Goal: Entertainment & Leisure: Browse casually

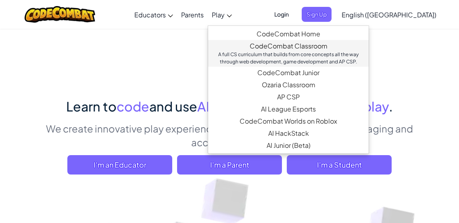
click at [294, 45] on link "CodeCombat Classroom A full CS curriculum that builds from core concepts all th…" at bounding box center [288, 53] width 161 height 27
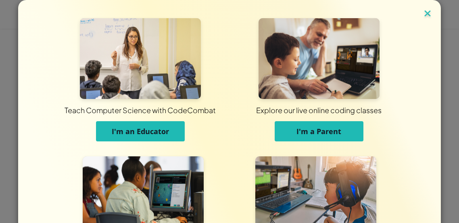
click at [428, 10] on img at bounding box center [427, 14] width 10 height 12
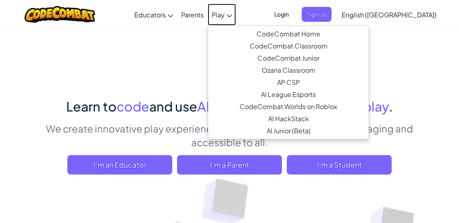
click at [225, 14] on span "Play" at bounding box center [218, 14] width 13 height 8
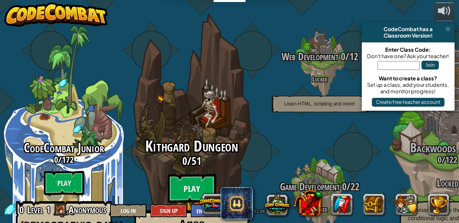
click at [192, 174] on btn "Play" at bounding box center [192, 188] width 48 height 29
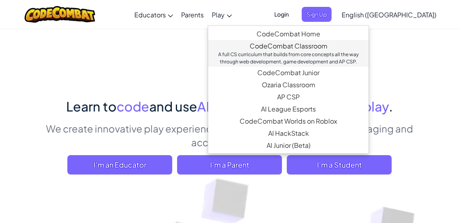
click at [305, 51] on div "A full CS curriculum that builds from core concepts all the way through web dev…" at bounding box center [288, 58] width 144 height 15
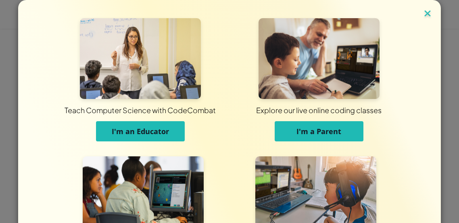
click at [428, 15] on img at bounding box center [427, 14] width 10 height 12
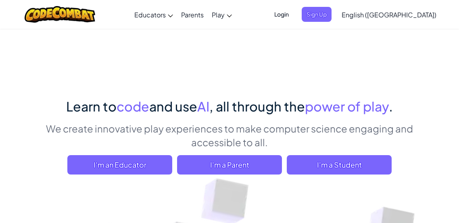
click at [294, 16] on span "Login" at bounding box center [281, 14] width 24 height 15
